Goal: Information Seeking & Learning: Learn about a topic

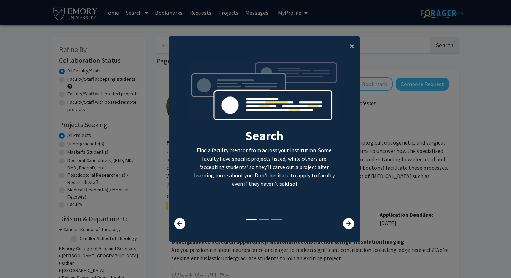
click at [347, 212] on div "Search Find a faculty mentor from across your institution. Some faculty have sp…" at bounding box center [264, 139] width 191 height 157
click at [347, 221] on icon at bounding box center [348, 223] width 11 height 11
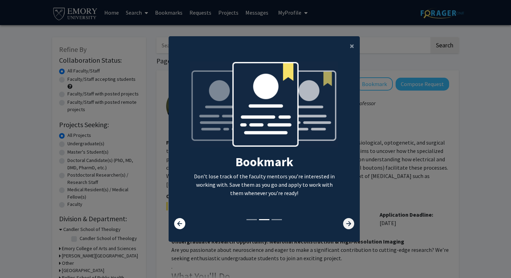
click at [347, 223] on icon at bounding box center [348, 223] width 11 height 11
click at [349, 229] on icon at bounding box center [348, 223] width 11 height 11
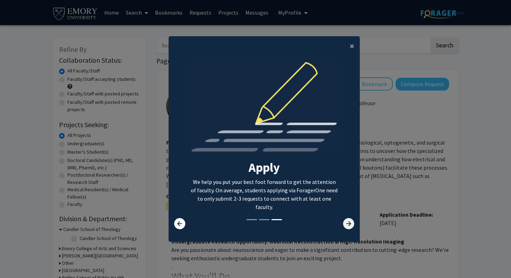
click at [349, 226] on icon at bounding box center [348, 223] width 11 height 11
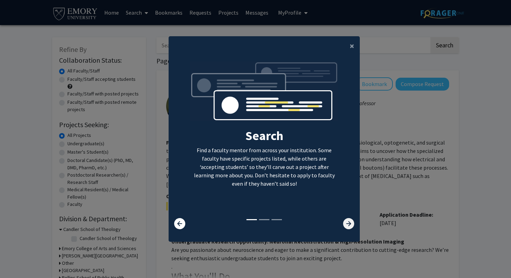
click at [349, 226] on icon at bounding box center [348, 223] width 11 height 11
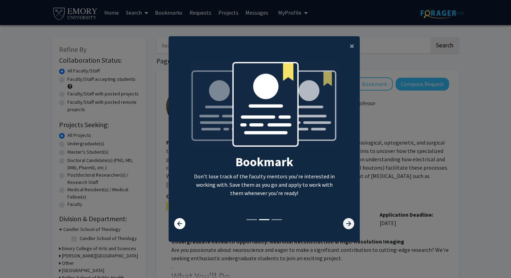
click at [349, 226] on icon at bounding box center [348, 223] width 11 height 11
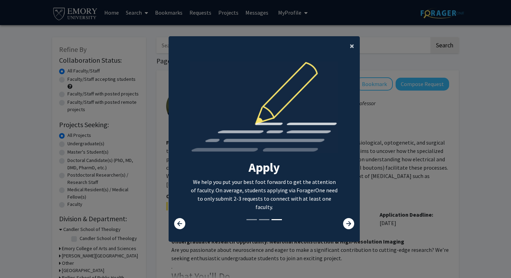
click at [353, 44] on span "×" at bounding box center [352, 45] width 5 height 11
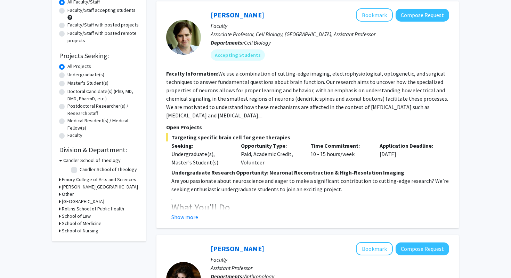
scroll to position [70, 0]
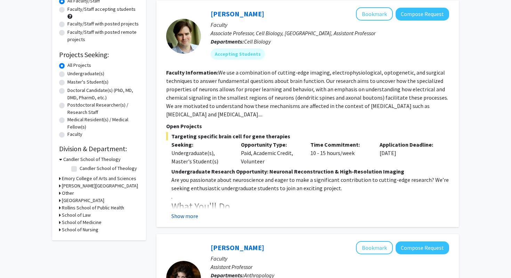
click at [193, 215] on button "Show more" at bounding box center [185, 216] width 27 height 8
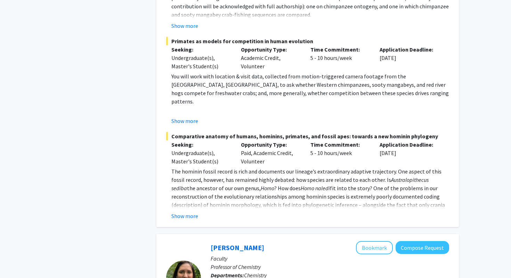
scroll to position [673, 0]
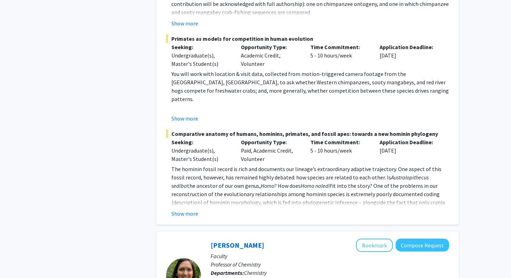
click at [192, 207] on fg-read-more "The hominin fossil record is rich and documents our lineage’s extraordinary ada…" at bounding box center [307, 191] width 283 height 53
click at [185, 215] on button "Show more" at bounding box center [185, 213] width 27 height 8
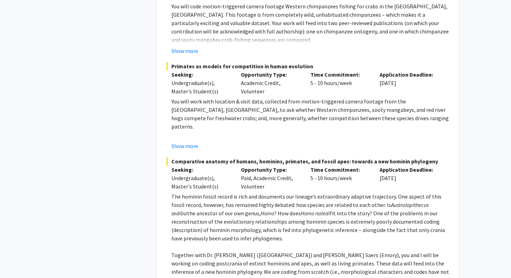
scroll to position [644, 0]
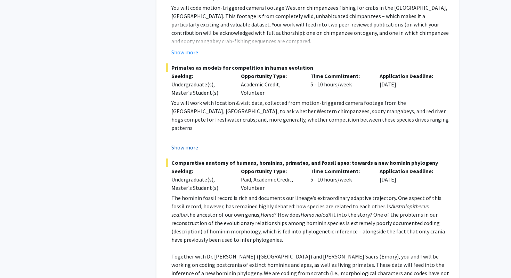
click at [179, 147] on button "Show more" at bounding box center [185, 147] width 27 height 8
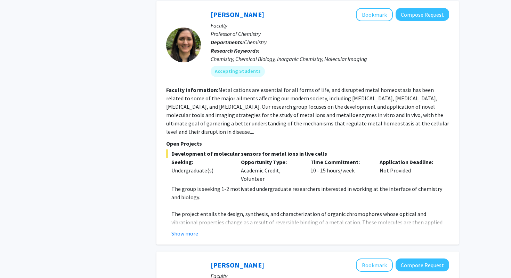
scroll to position [1115, 0]
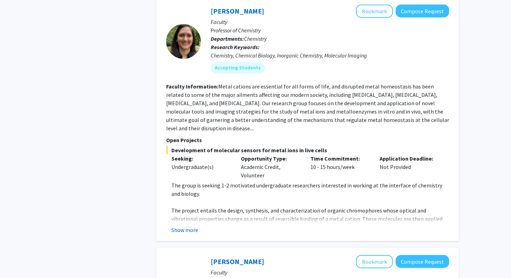
click at [189, 225] on button "Show more" at bounding box center [185, 229] width 27 height 8
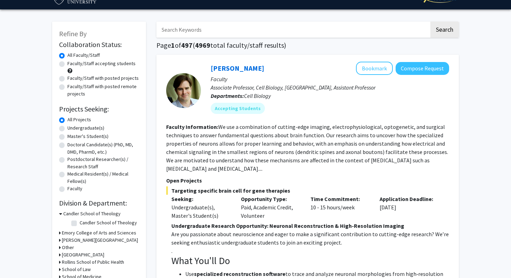
scroll to position [22, 0]
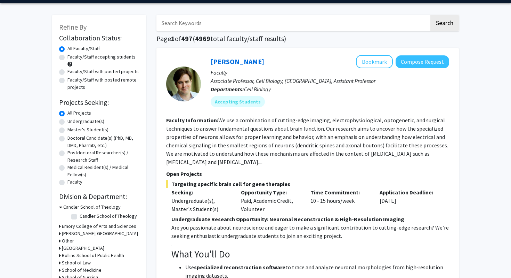
click at [72, 119] on label "Undergraduate(s)" at bounding box center [85, 121] width 37 height 7
click at [72, 119] on input "Undergraduate(s)" at bounding box center [69, 120] width 5 height 5
radio input "true"
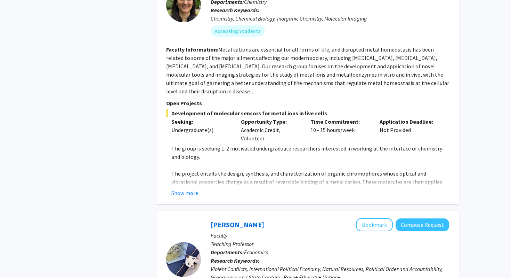
scroll to position [837, 0]
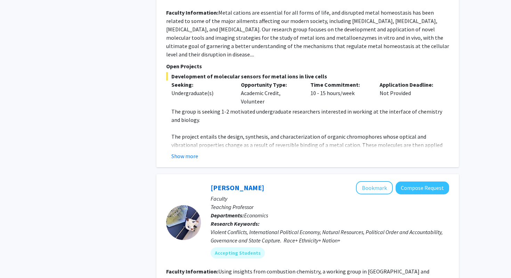
click at [199, 152] on div "Show more" at bounding box center [311, 156] width 278 height 8
click at [190, 152] on button "Show more" at bounding box center [185, 156] width 27 height 8
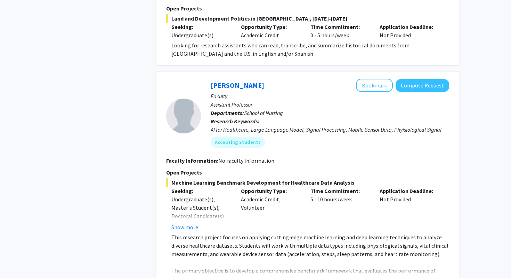
scroll to position [1626, 0]
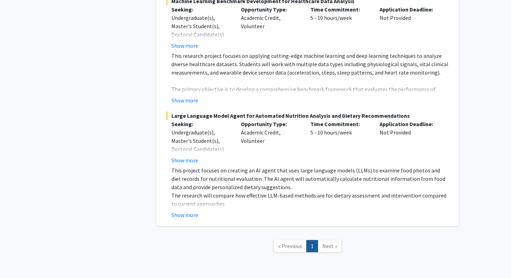
click at [326, 242] on span "Next »" at bounding box center [330, 245] width 15 height 7
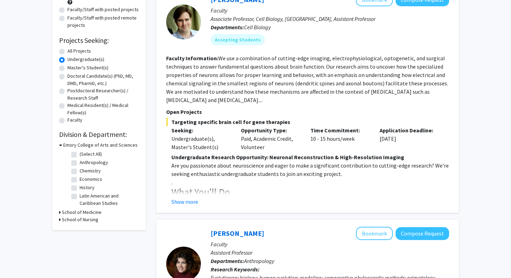
scroll to position [0, 0]
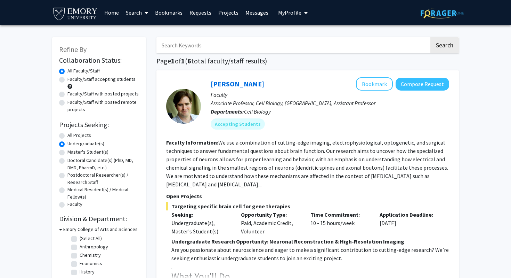
click at [78, 136] on label "All Projects" at bounding box center [79, 135] width 24 height 7
click at [72, 136] on input "All Projects" at bounding box center [69, 134] width 5 height 5
radio input "true"
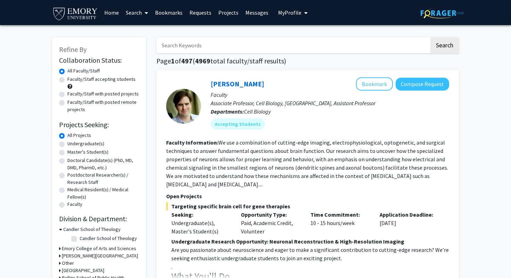
click at [91, 190] on label "Medical Resident(s) / Medical Fellow(s)" at bounding box center [103, 193] width 72 height 15
click at [72, 190] on input "Medical Resident(s) / Medical Fellow(s)" at bounding box center [69, 188] width 5 height 5
radio input "true"
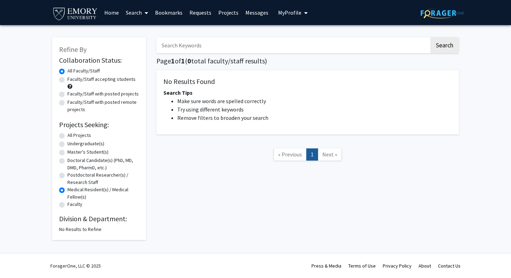
click at [85, 137] on label "All Projects" at bounding box center [79, 135] width 24 height 7
click at [72, 136] on input "All Projects" at bounding box center [69, 134] width 5 height 5
radio input "true"
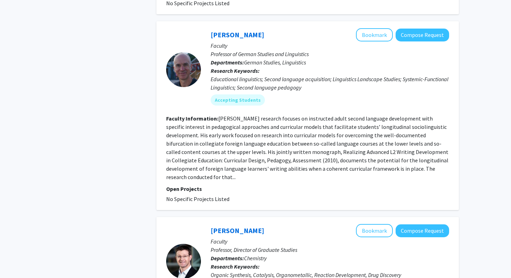
scroll to position [2233, 0]
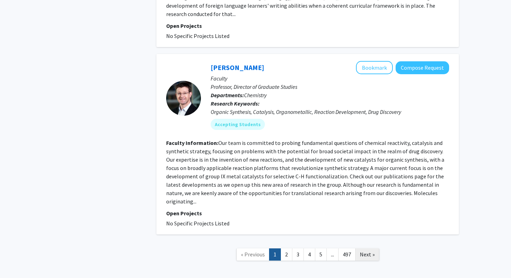
click at [368, 251] on span "Next »" at bounding box center [367, 254] width 15 height 7
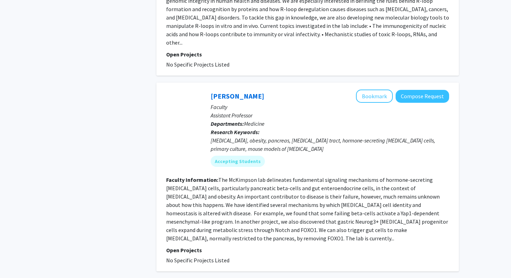
scroll to position [1587, 0]
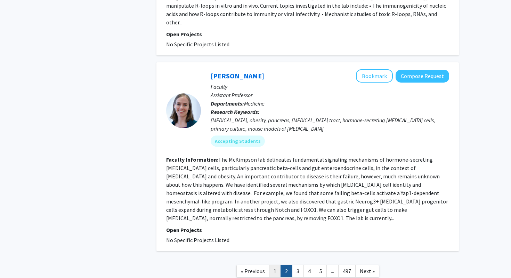
click at [272, 265] on link "1" at bounding box center [275, 271] width 12 height 12
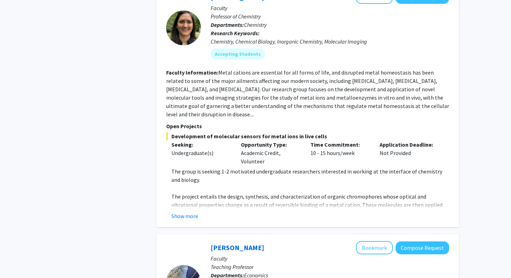
scroll to position [778, 0]
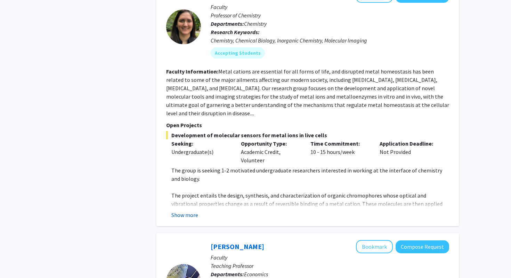
click at [177, 210] on button "Show more" at bounding box center [185, 214] width 27 height 8
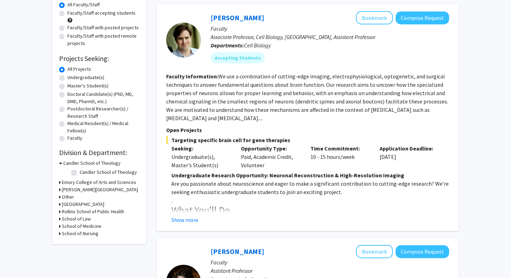
scroll to position [69, 0]
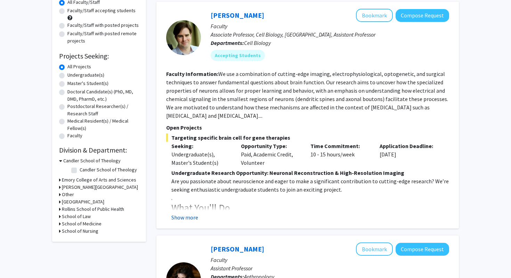
click at [198, 214] on div "Show more" at bounding box center [311, 217] width 278 height 8
click at [192, 218] on button "Show more" at bounding box center [185, 217] width 27 height 8
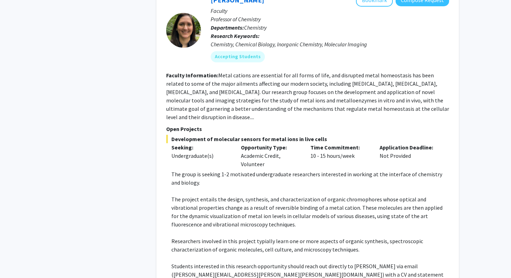
scroll to position [917, 0]
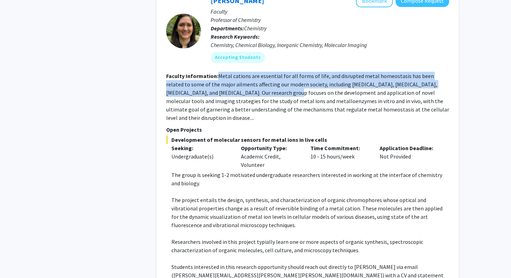
drag, startPoint x: 218, startPoint y: 75, endPoint x: 246, endPoint y: 90, distance: 31.8
click at [246, 90] on fg-read-more "Metal cations are essential for all forms of life, and disrupted metal homeosta…" at bounding box center [307, 96] width 283 height 49
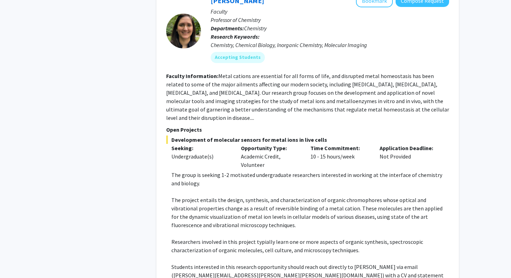
click at [280, 98] on fg-read-more "Metal cations are essential for all forms of life, and disrupted metal homeosta…" at bounding box center [307, 96] width 283 height 49
